Goal: Go to known website: Go to known website

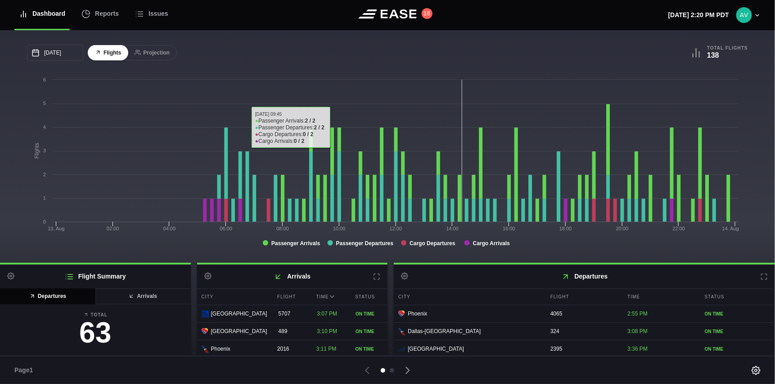
click at [288, 51] on div "08/13/2025 August Sun Mon Tue Wed Thu Fri Sat 27 28 29 30 31 Aug 1 2 3 4 5 6 7 …" at bounding box center [207, 53] width 361 height 16
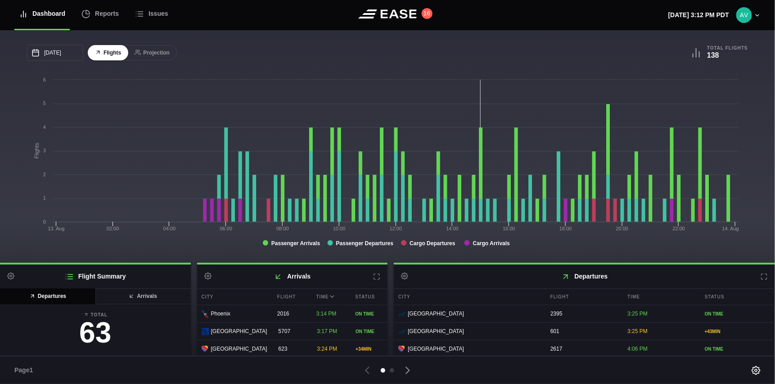
click at [761, 279] on icon at bounding box center [764, 276] width 7 height 7
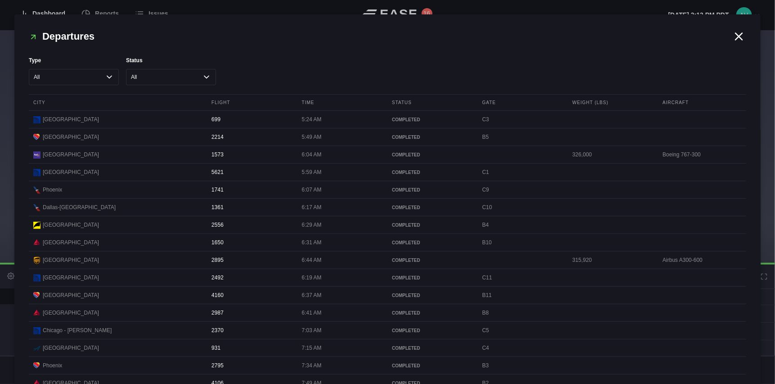
click at [736, 35] on icon at bounding box center [739, 36] width 7 height 7
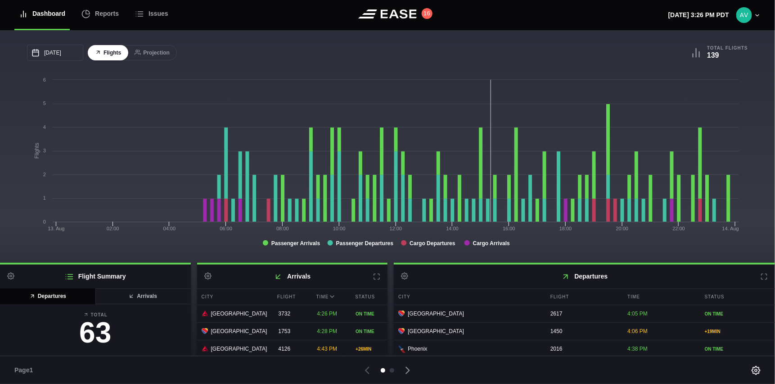
click at [761, 275] on icon at bounding box center [764, 276] width 7 height 7
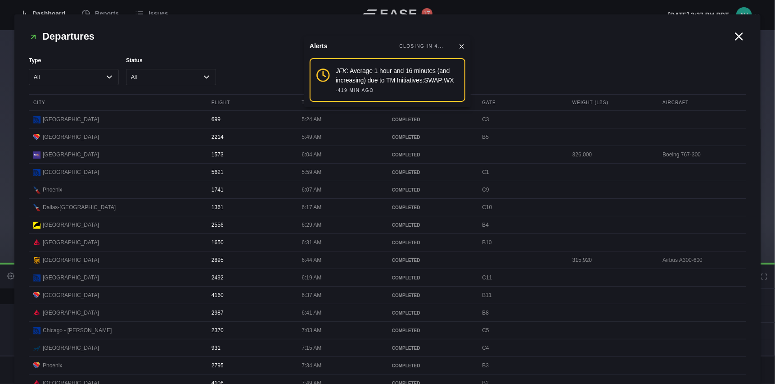
click at [733, 35] on icon at bounding box center [740, 37] width 14 height 14
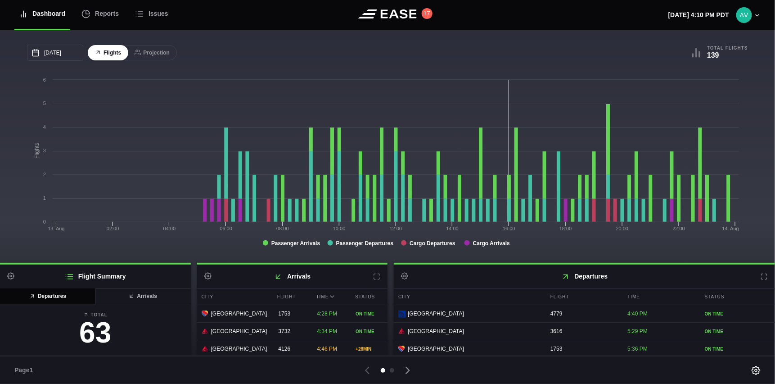
click at [323, 40] on div "08/13/2025 August Sun Mon Tue Wed Thu Fri Sat 27 28 29 30 31 Aug 1 2 3 4 5 6 7 …" at bounding box center [387, 146] width 775 height 232
